Goal: Navigation & Orientation: Find specific page/section

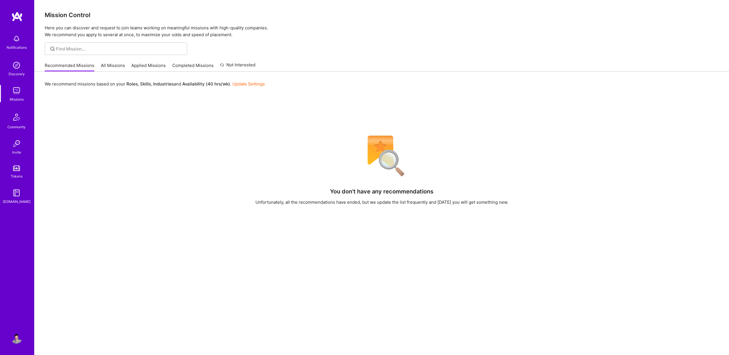
click at [14, 41] on img at bounding box center [16, 38] width 11 height 11
click at [12, 15] on img at bounding box center [16, 16] width 11 height 10
click at [16, 17] on img at bounding box center [16, 16] width 11 height 10
click at [145, 66] on link "Applied Missions" at bounding box center [148, 66] width 34 height 9
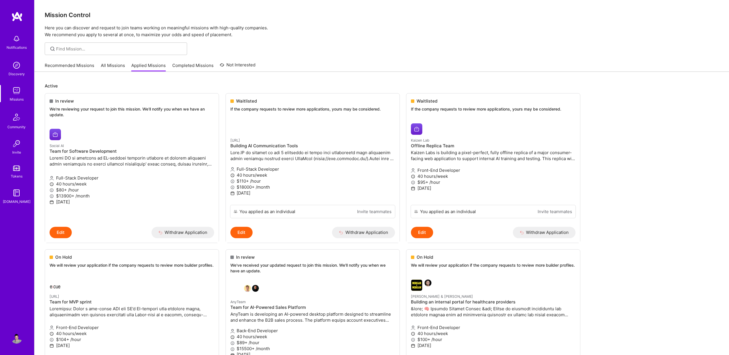
click at [181, 69] on link "Completed Missions" at bounding box center [192, 66] width 41 height 9
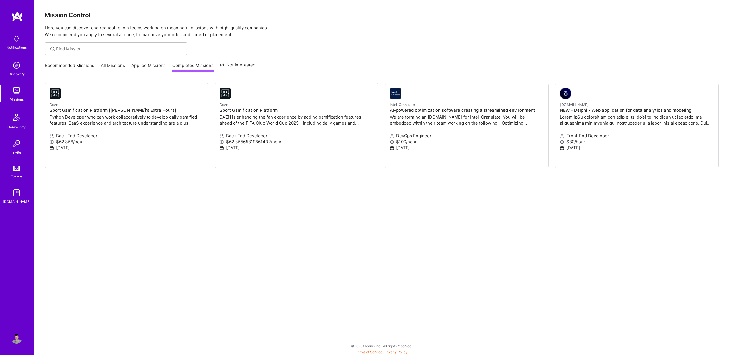
click at [152, 67] on link "Applied Missions" at bounding box center [148, 66] width 34 height 9
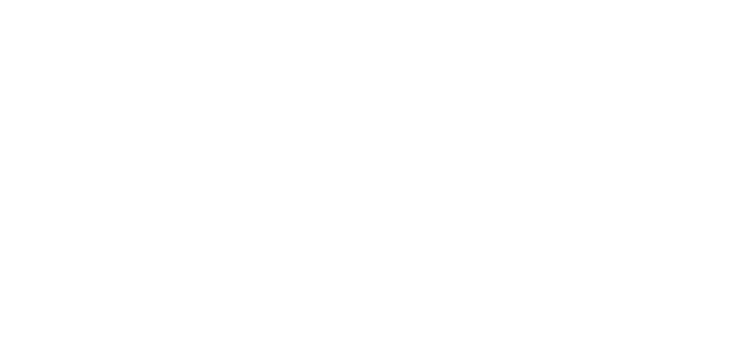
click at [0, 0] on ul "In review We're reviewing your request to join this mission. We'll notify you w…" at bounding box center [0, 0] width 0 height 0
click at [0, 0] on p "Active" at bounding box center [0, 0] width 0 height 0
